Goal: Transaction & Acquisition: Purchase product/service

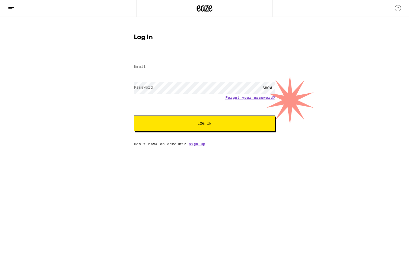
click at [169, 69] on input "Email" at bounding box center [204, 67] width 141 height 12
click at [0, 146] on com-1password-button at bounding box center [0, 146] width 0 height 0
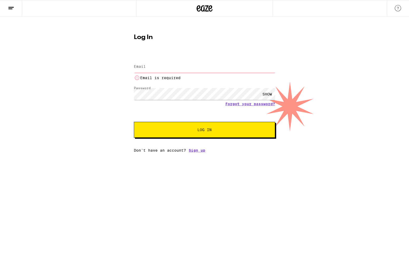
click at [175, 68] on input "Email" at bounding box center [204, 67] width 141 height 12
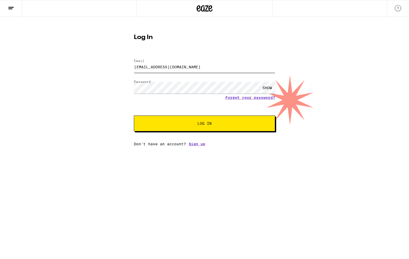
type input "[EMAIL_ADDRESS][DOMAIN_NAME]"
click at [194, 124] on span "Log In" at bounding box center [204, 124] width 99 height 4
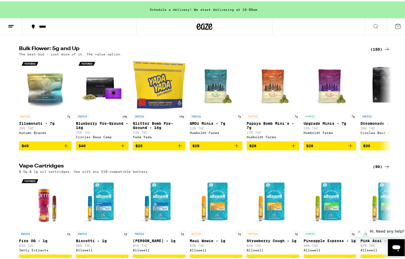
scroll to position [631, 0]
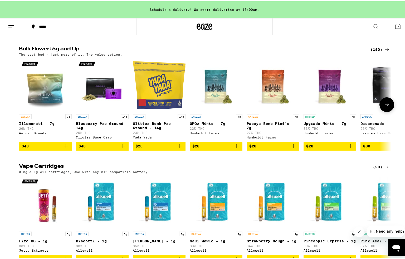
click at [387, 107] on icon at bounding box center [387, 103] width 6 height 6
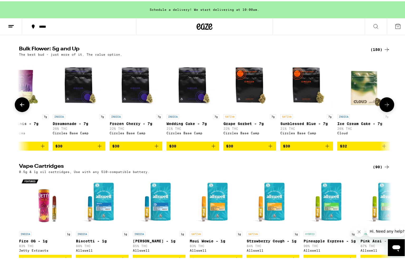
scroll to position [0, 314]
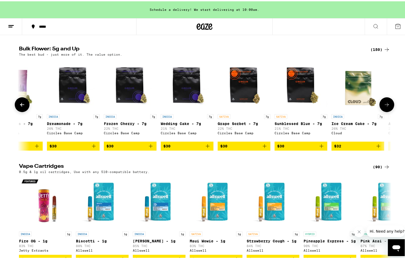
click at [387, 107] on icon at bounding box center [387, 103] width 6 height 6
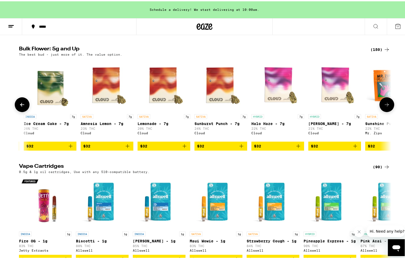
scroll to position [0, 628]
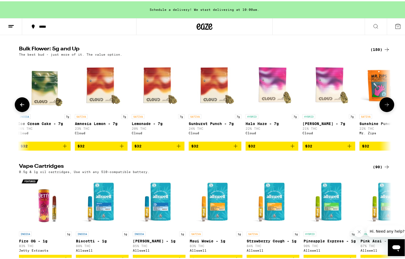
click at [387, 107] on icon at bounding box center [387, 103] width 6 height 6
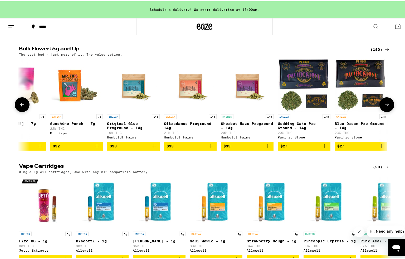
scroll to position [0, 942]
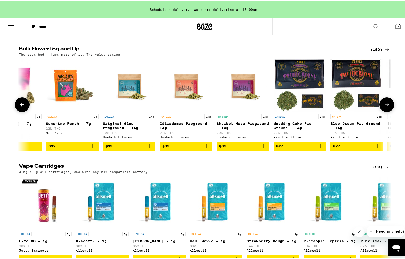
click at [387, 107] on icon at bounding box center [387, 103] width 6 height 6
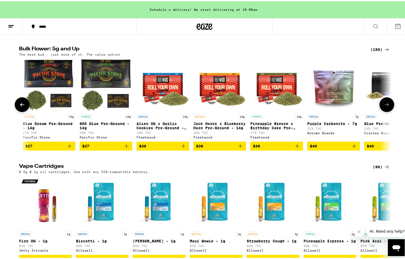
scroll to position [0, 1256]
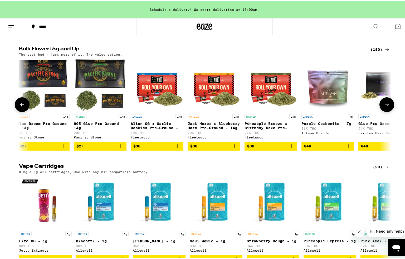
click at [387, 107] on icon at bounding box center [387, 103] width 6 height 6
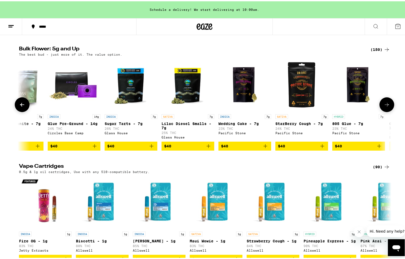
scroll to position [0, 1570]
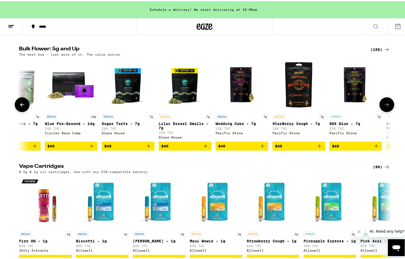
click at [387, 107] on icon at bounding box center [387, 103] width 6 height 6
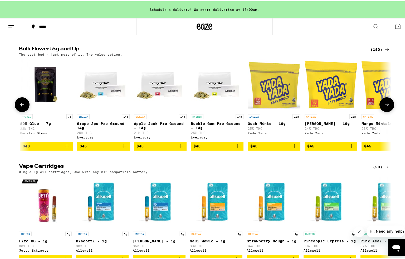
scroll to position [0, 1884]
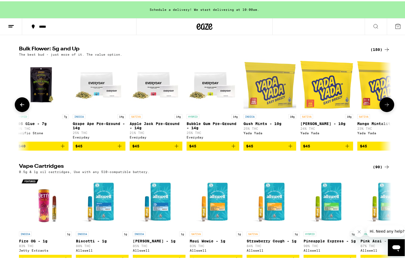
click at [387, 107] on icon at bounding box center [387, 103] width 6 height 6
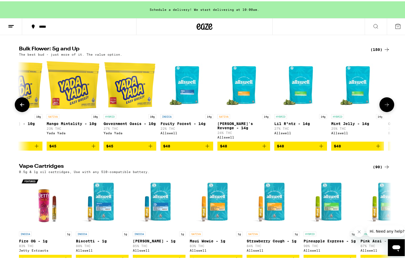
scroll to position [0, 2197]
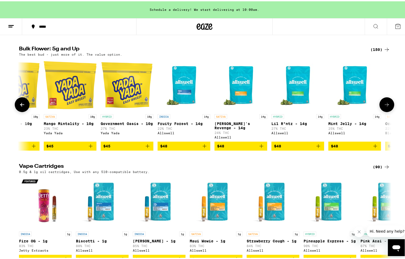
click at [387, 107] on icon at bounding box center [387, 103] width 6 height 6
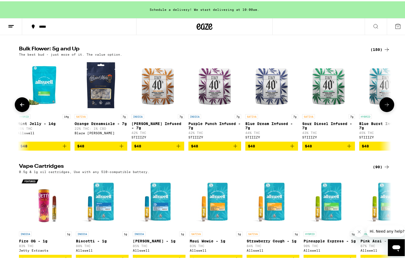
scroll to position [0, 2511]
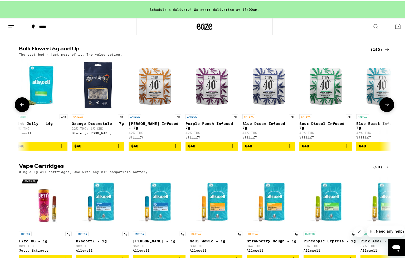
click at [387, 107] on icon at bounding box center [387, 103] width 6 height 6
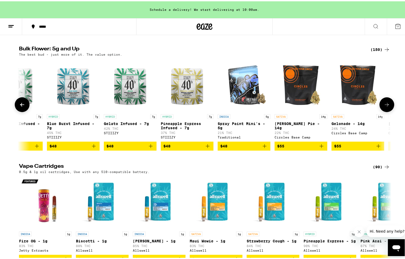
scroll to position [0, 2825]
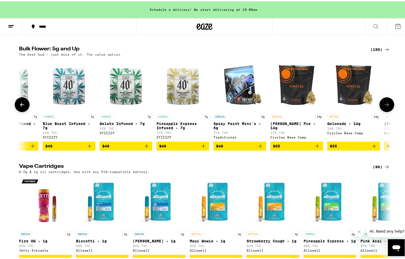
click at [387, 107] on icon at bounding box center [387, 103] width 6 height 6
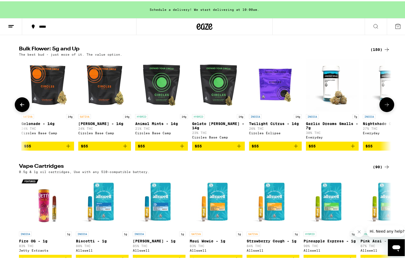
scroll to position [0, 3139]
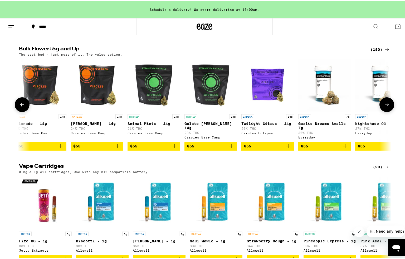
click at [384, 111] on button at bounding box center [387, 103] width 15 height 15
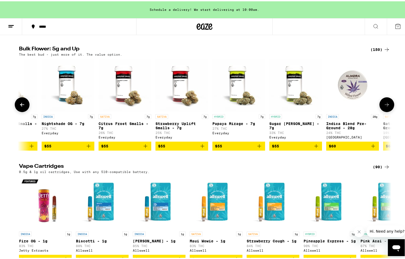
click at [384, 111] on button at bounding box center [387, 103] width 15 height 15
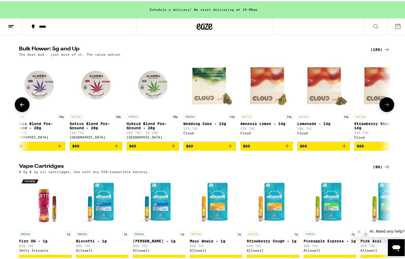
click at [384, 111] on button at bounding box center [387, 103] width 15 height 15
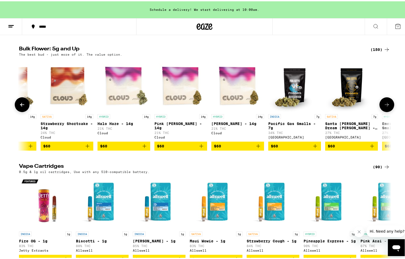
click at [384, 111] on button at bounding box center [387, 103] width 15 height 15
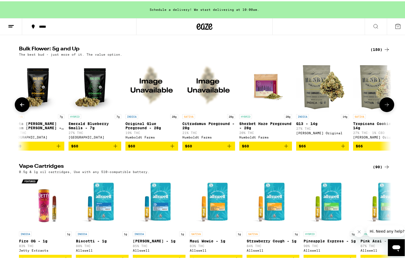
click at [384, 111] on button at bounding box center [387, 103] width 15 height 15
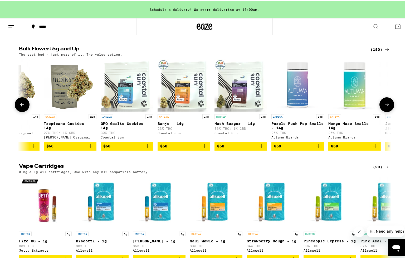
scroll to position [0, 4709]
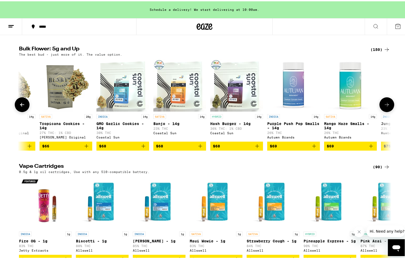
click at [384, 111] on button at bounding box center [387, 103] width 15 height 15
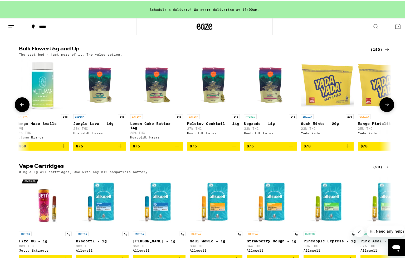
scroll to position [0, 5023]
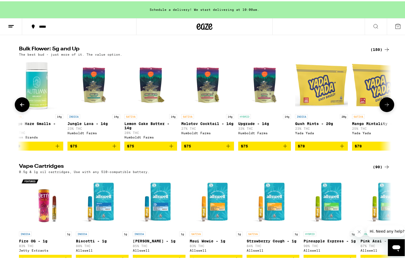
click at [384, 111] on button at bounding box center [387, 103] width 15 height 15
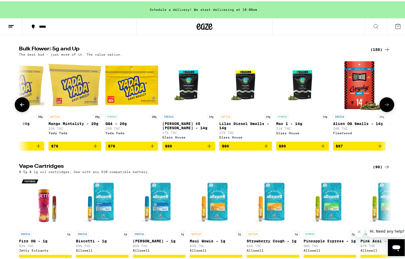
scroll to position [0, 5337]
